Goal: Task Accomplishment & Management: Complete application form

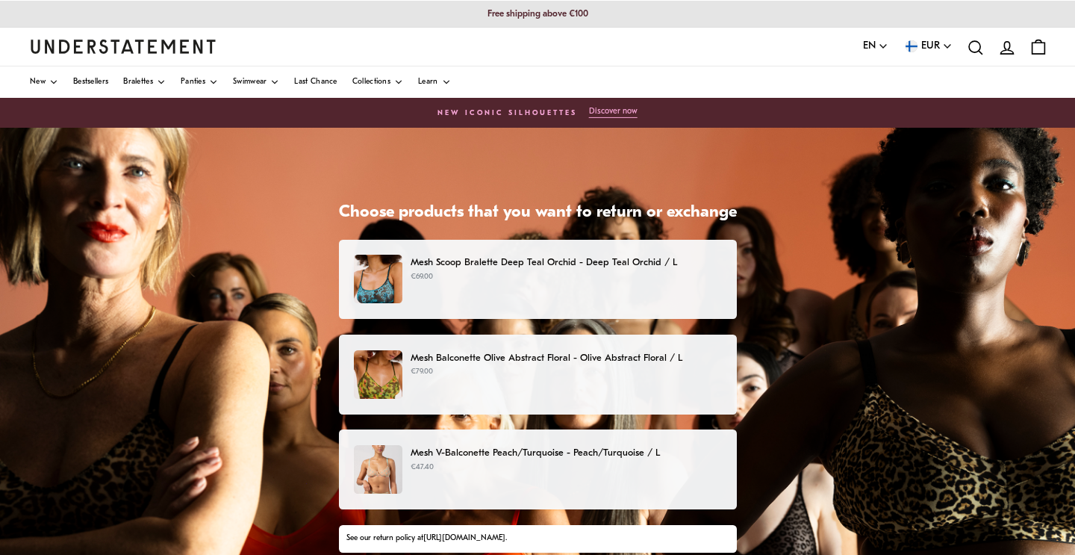
click at [520, 290] on div "Mesh Scoop Bralette Deep Teal Orchid - Deep Teal Orchid / L €69.00" at bounding box center [537, 279] width 367 height 49
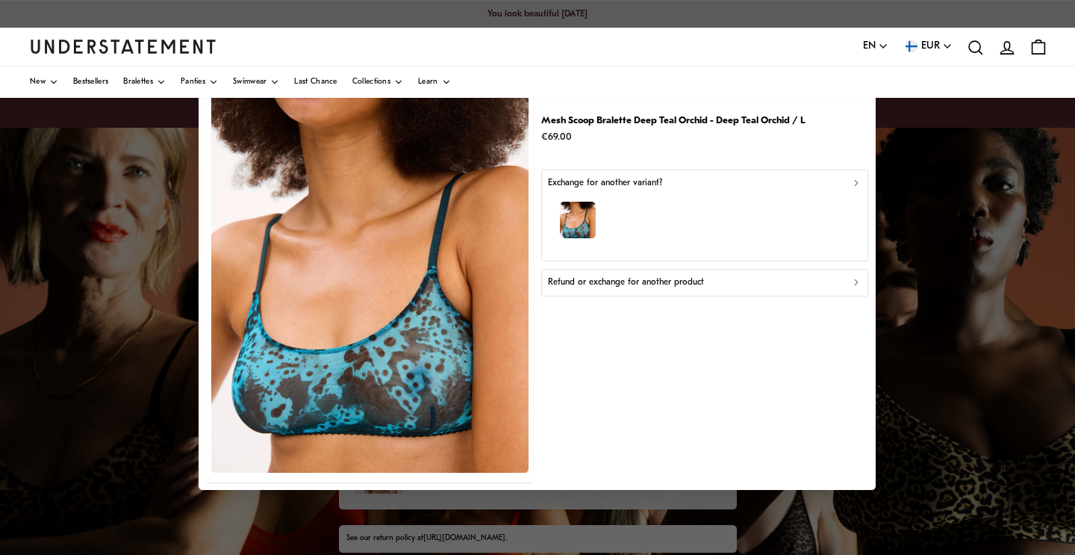
click at [605, 282] on p "Refund or exchange for another product" at bounding box center [626, 282] width 156 height 14
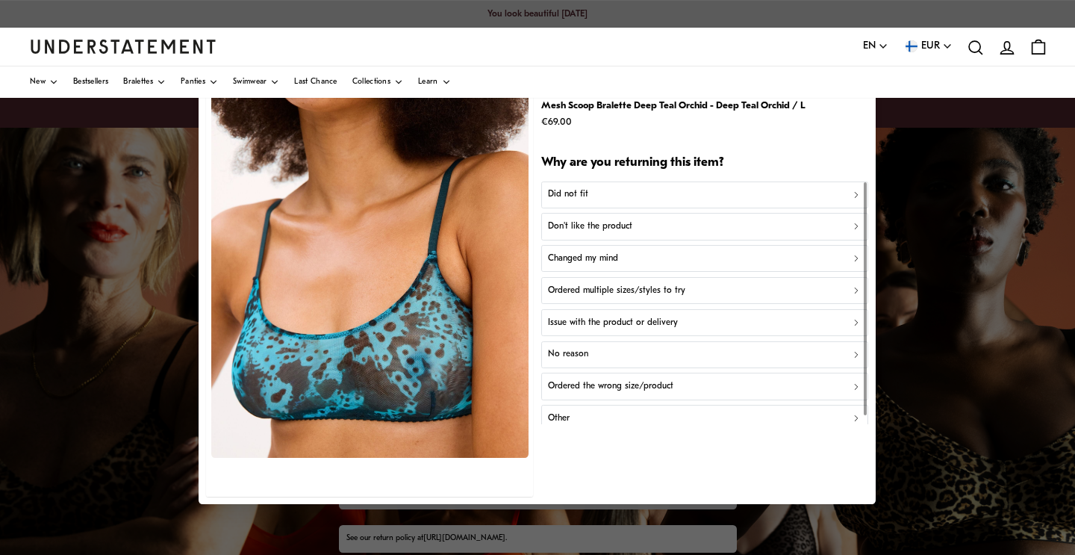
click at [599, 189] on div "Did not fit" at bounding box center [705, 195] width 314 height 14
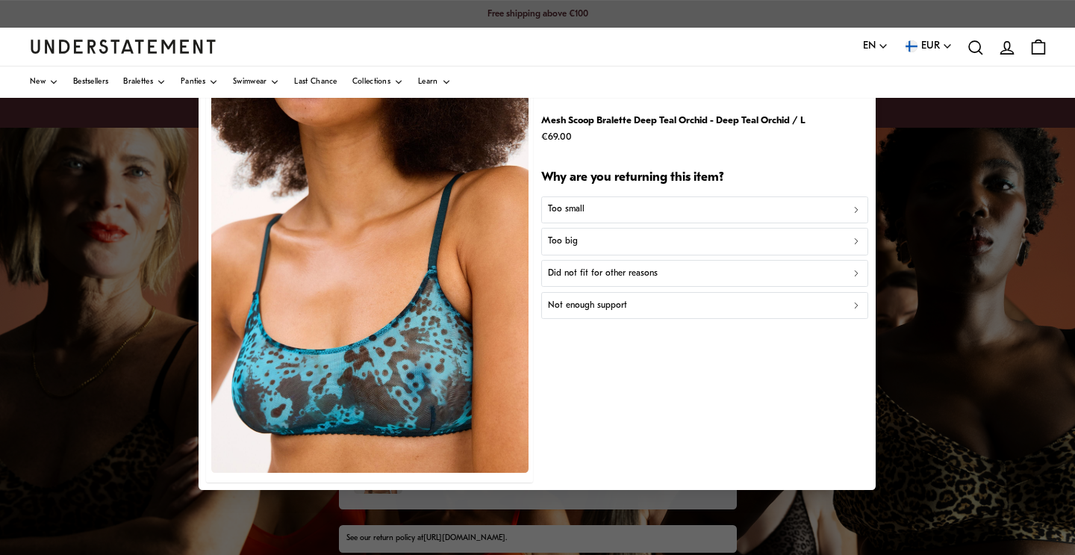
click at [611, 275] on p "Did not fit for other reasons" at bounding box center [603, 274] width 110 height 14
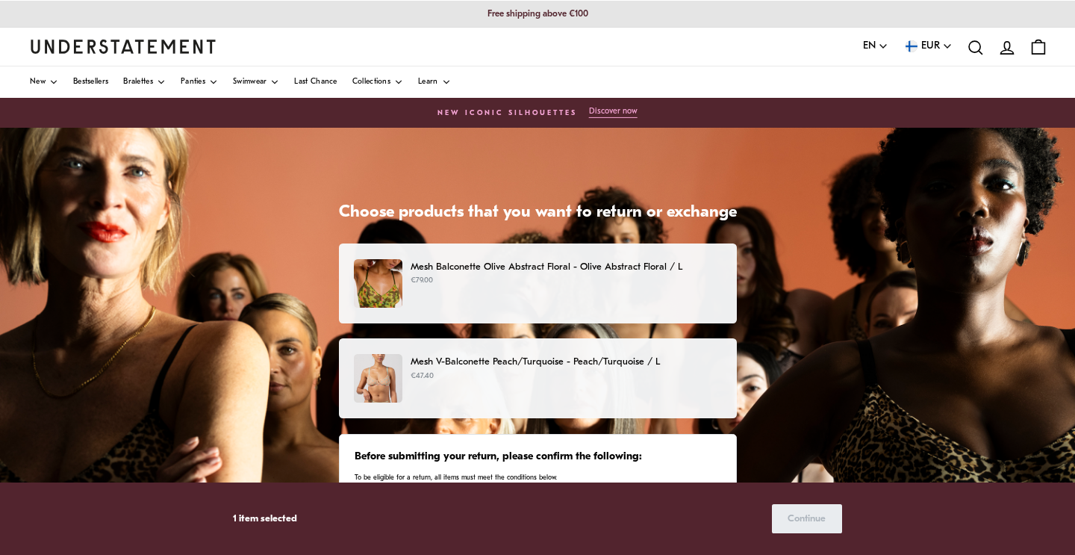
scroll to position [96, 0]
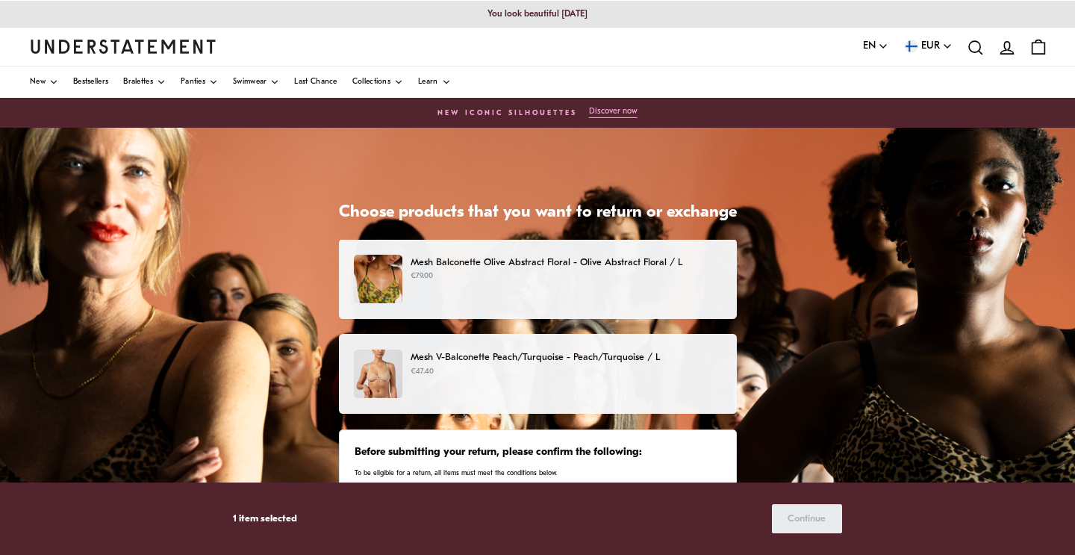
click at [567, 281] on p "€79.00" at bounding box center [566, 276] width 311 height 12
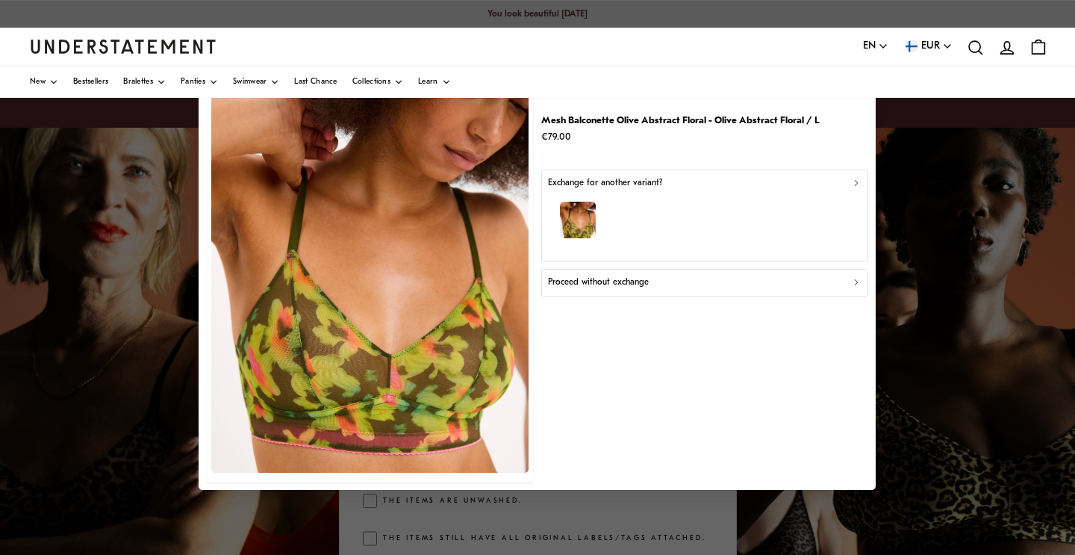
click at [590, 287] on p "Proceed without exchange" at bounding box center [598, 282] width 101 height 14
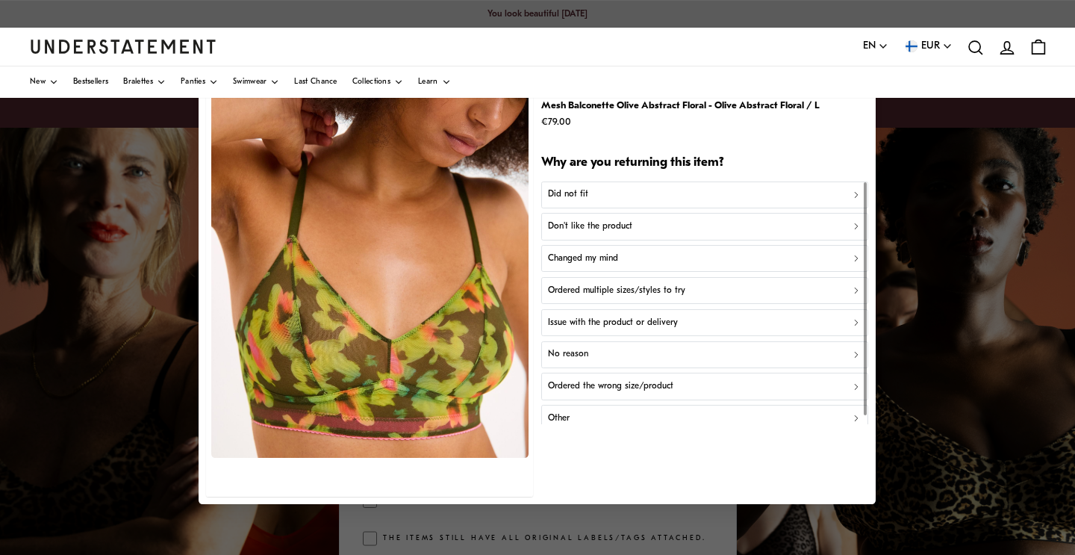
click at [581, 229] on p "Don't like the product" at bounding box center [590, 226] width 84 height 14
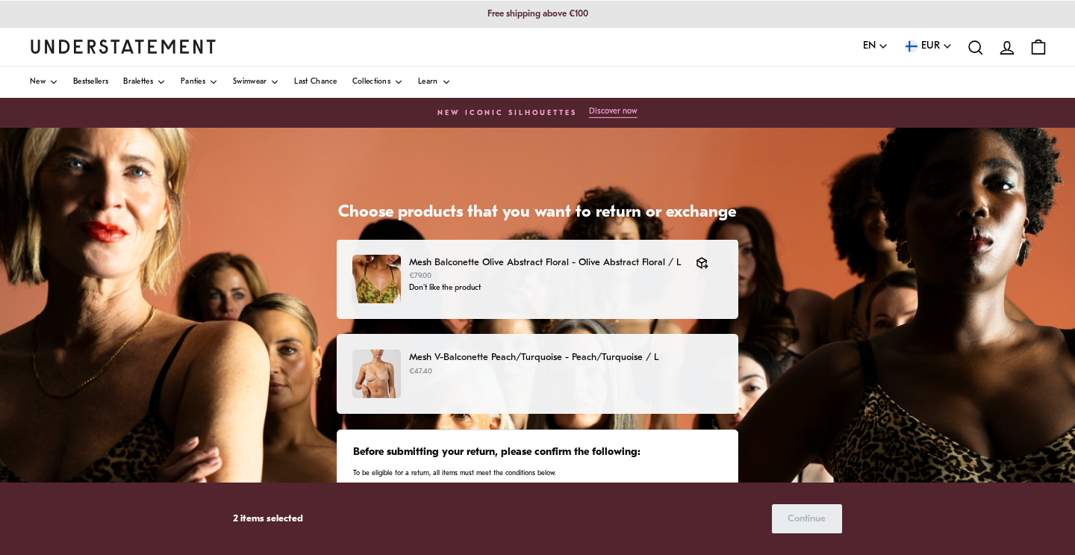
scroll to position [100, 0]
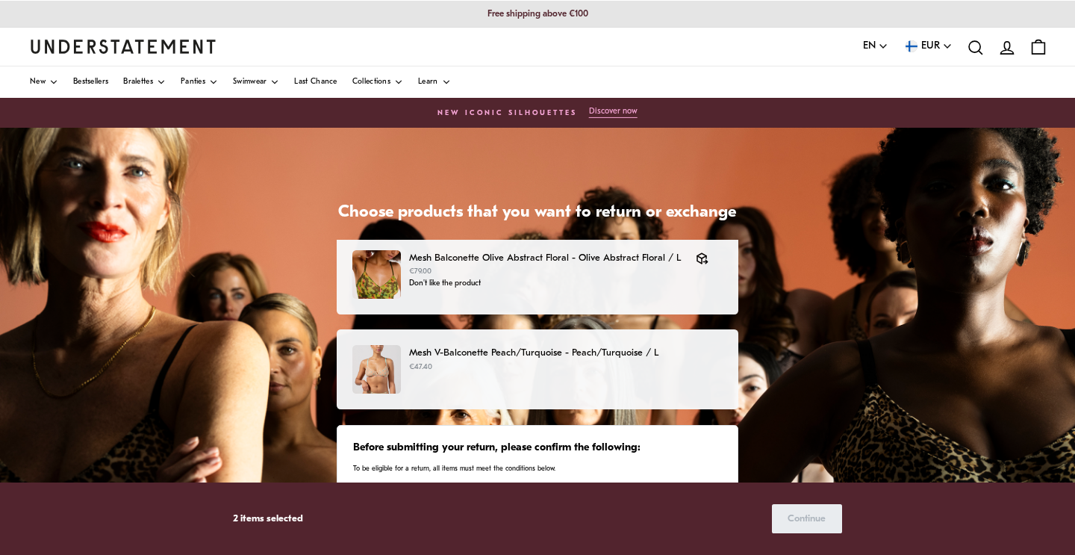
click at [487, 352] on p "Mesh V-Balconette Peach/Turquoise - Peach/Turquoise / L" at bounding box center [566, 353] width 314 height 16
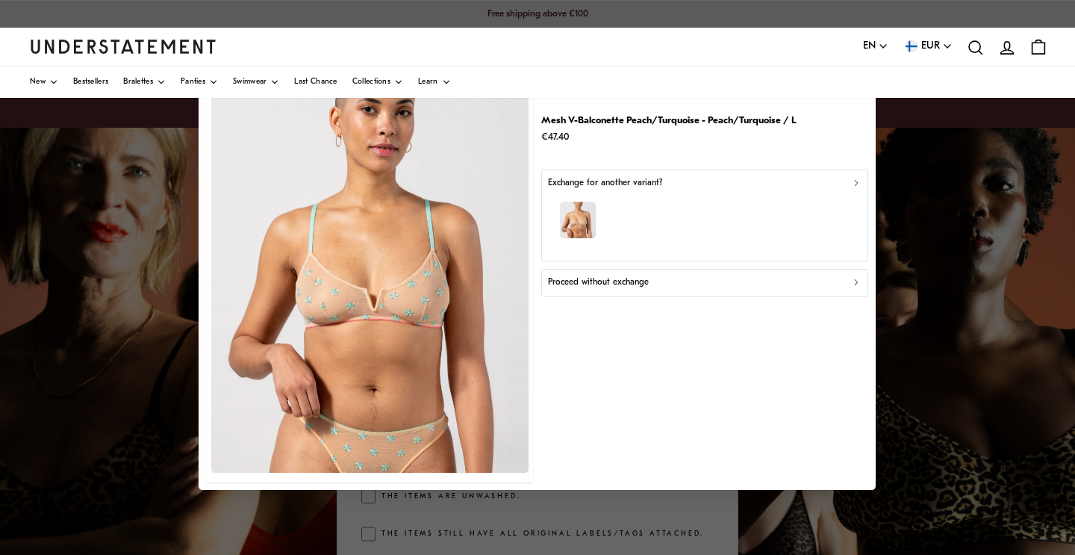
click at [631, 273] on button "Proceed without exchange" at bounding box center [704, 282] width 327 height 27
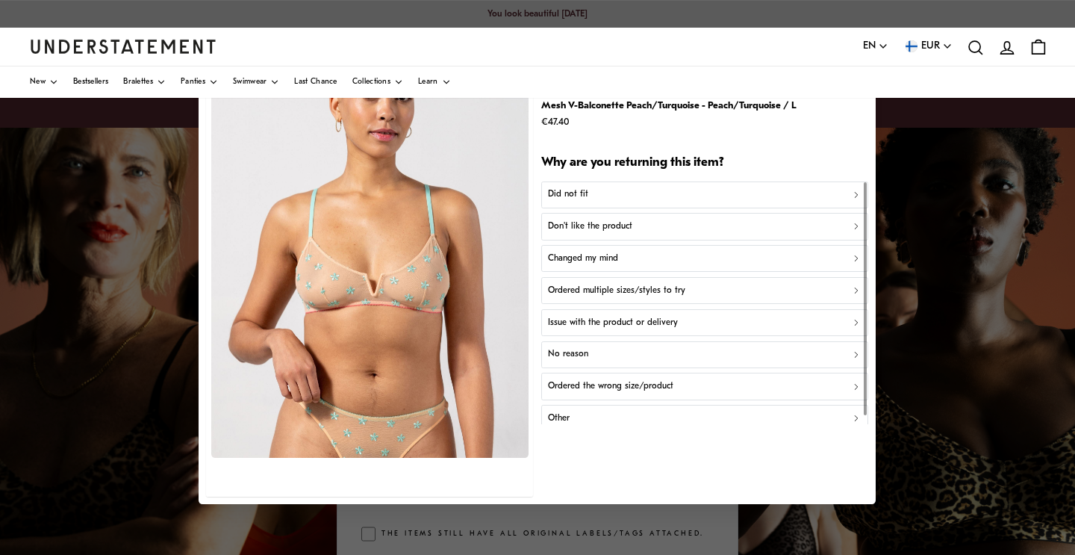
click at [613, 255] on p "Changed my mind" at bounding box center [583, 259] width 70 height 14
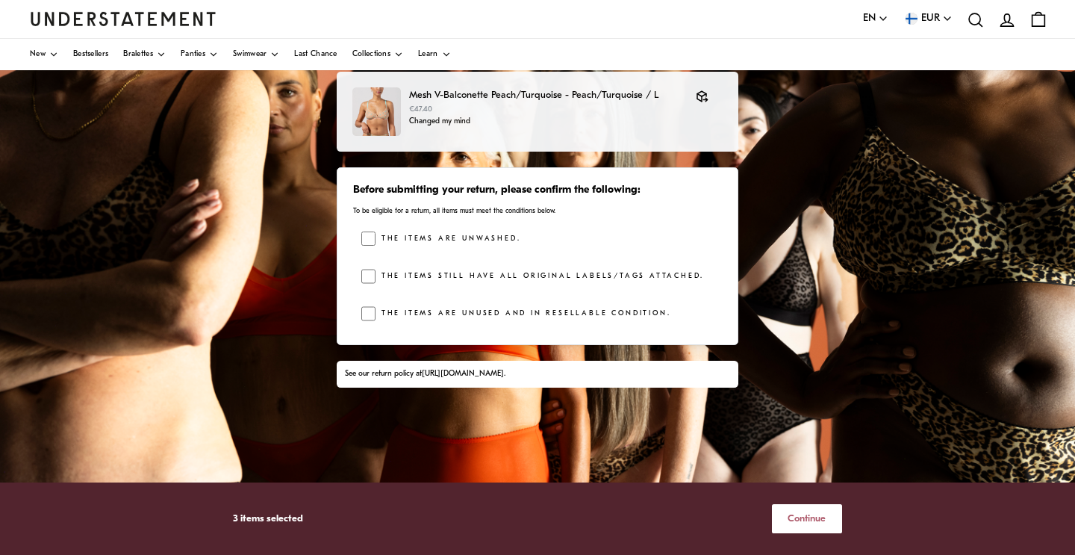
scroll to position [320, 0]
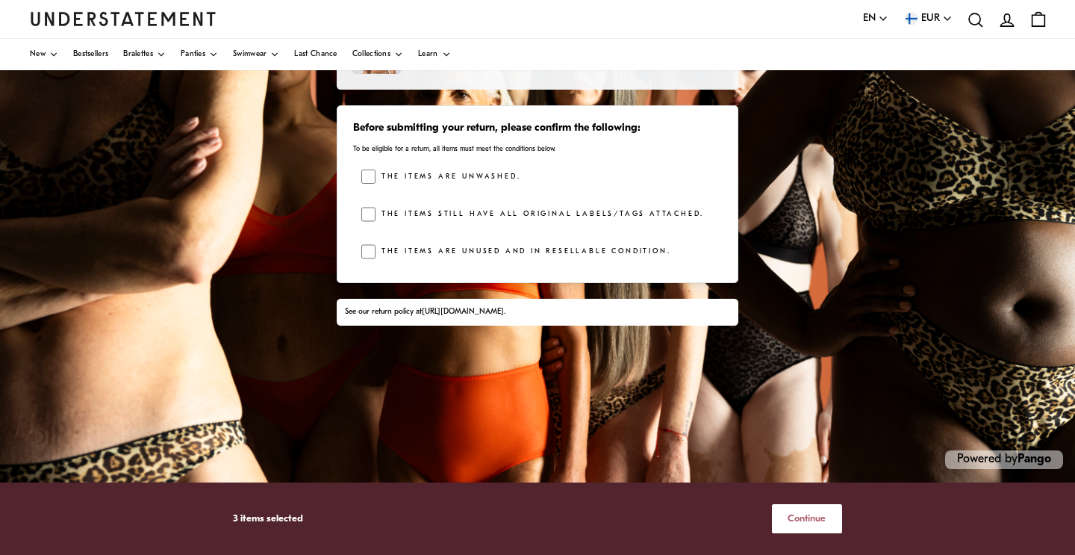
click at [816, 524] on span "Continue" at bounding box center [807, 519] width 38 height 28
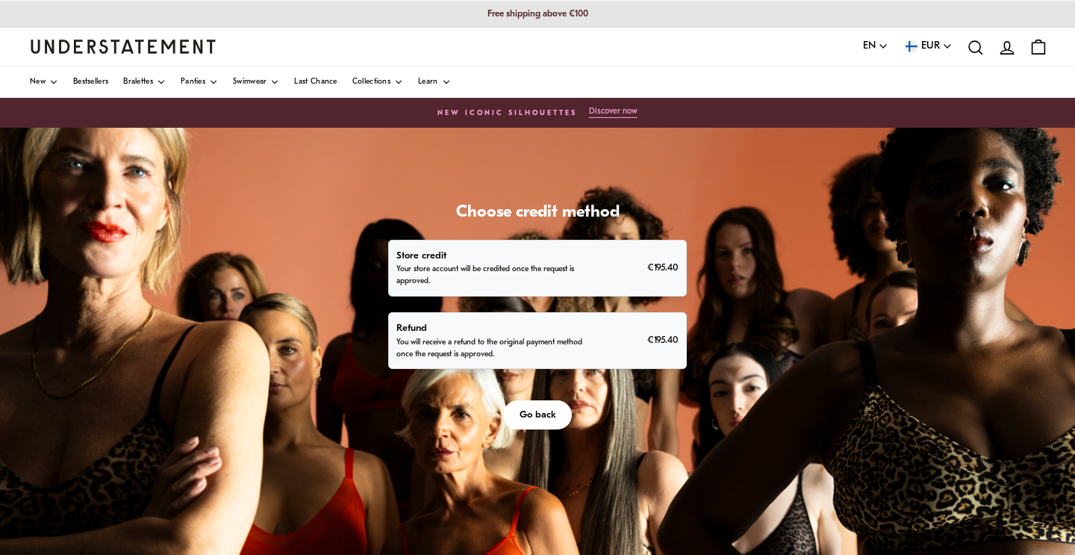
click at [600, 340] on div "Refund You will receive a refund to the original payment method once the reques…" at bounding box center [536, 340] width 281 height 40
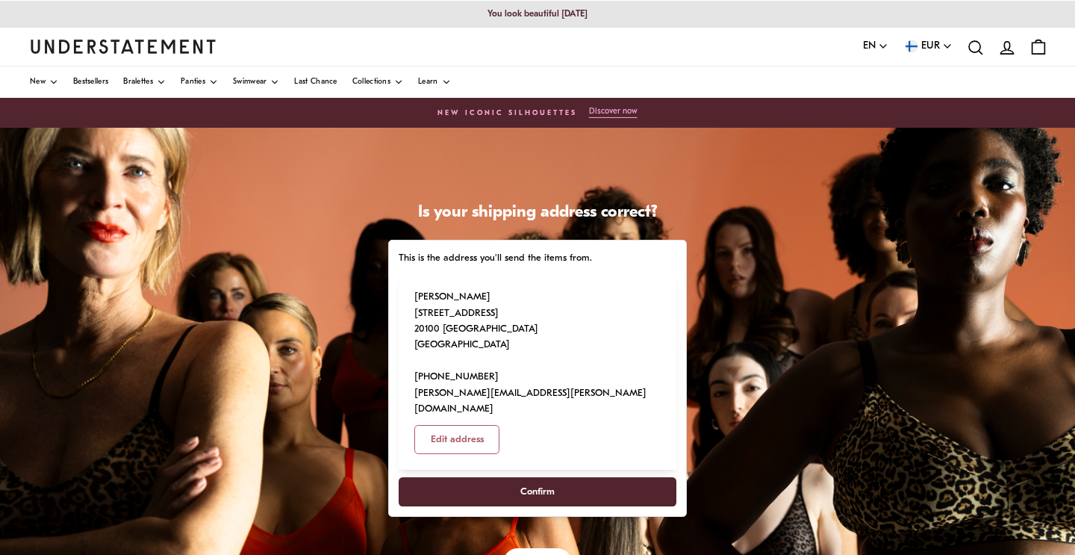
click at [541, 478] on span "Confirm" at bounding box center [537, 492] width 34 height 28
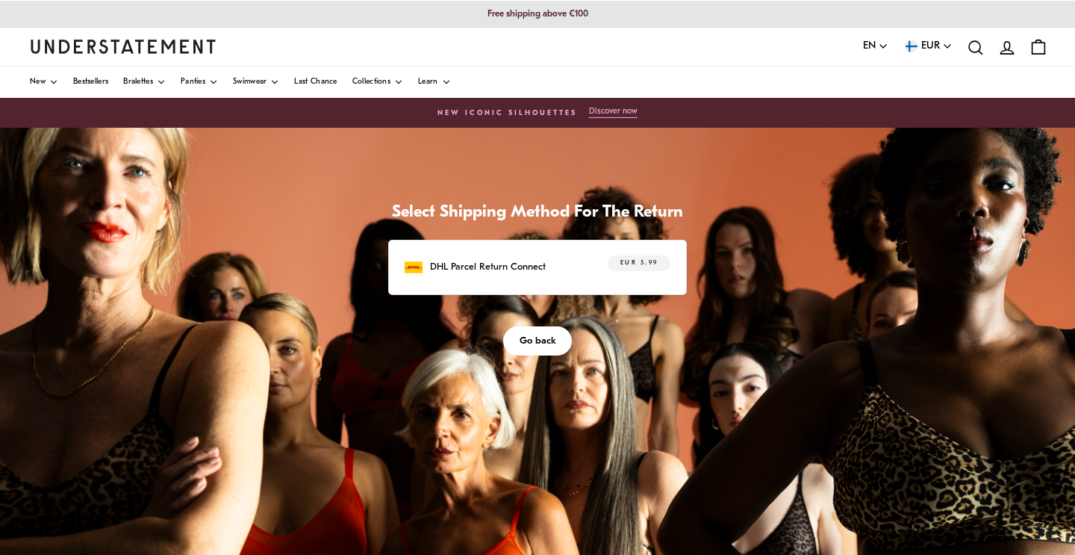
click at [541, 268] on p "DHL Parcel Return Connect" at bounding box center [488, 267] width 116 height 16
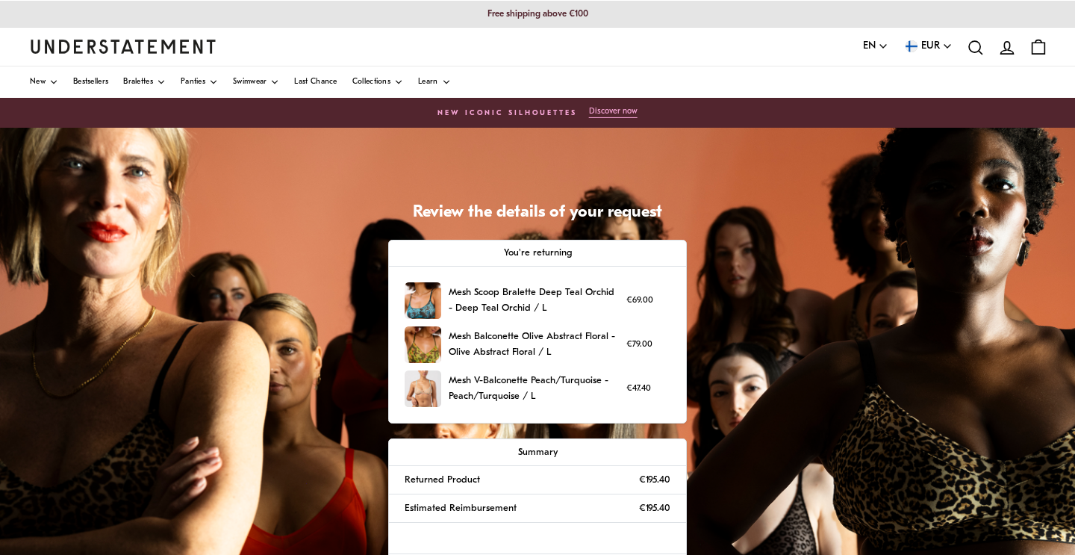
scroll to position [131, 0]
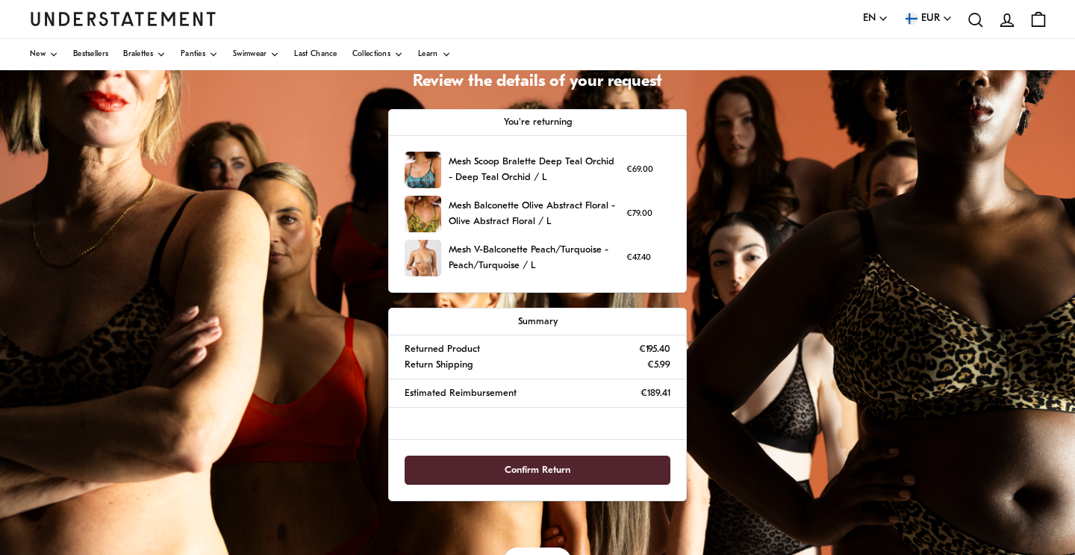
click at [541, 467] on span "Confirm Return" at bounding box center [538, 470] width 66 height 28
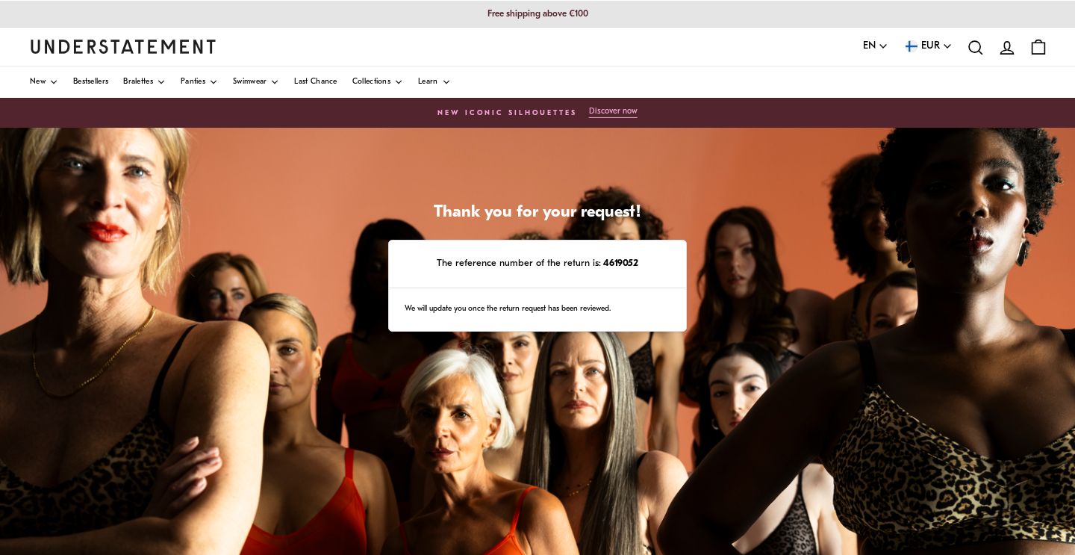
click at [541, 309] on div "We will update you once the return request has been reviewed." at bounding box center [537, 309] width 297 height 43
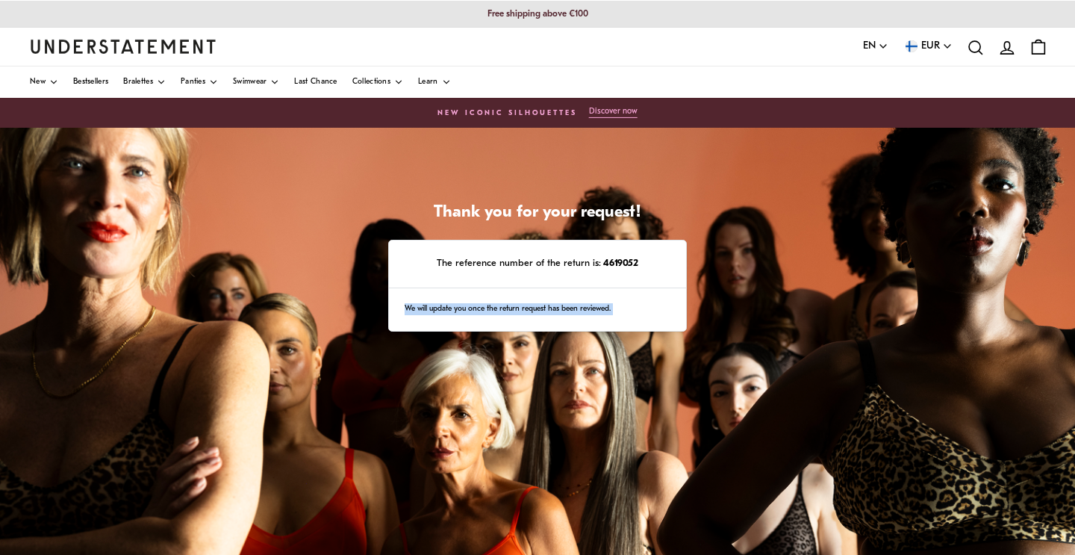
click at [541, 309] on div "We will update you once the return request has been reviewed." at bounding box center [537, 309] width 297 height 43
click at [609, 206] on h1 "Thank you for your request!" at bounding box center [537, 213] width 299 height 22
